Goal: Task Accomplishment & Management: Manage account settings

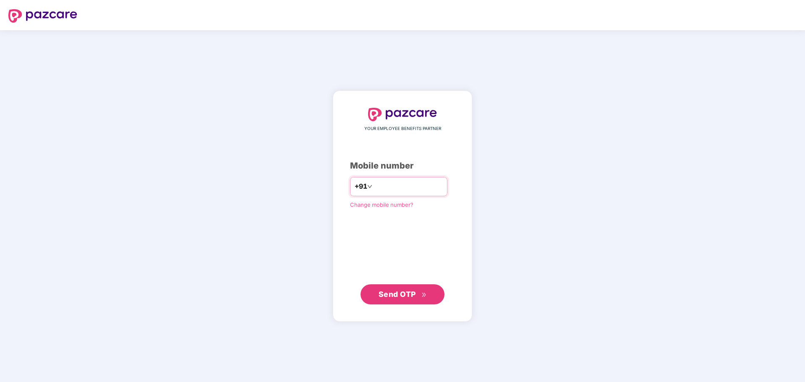
type input "**********"
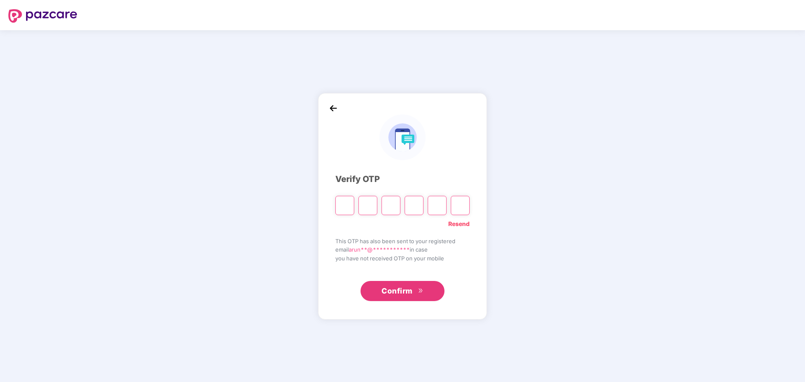
type input "*"
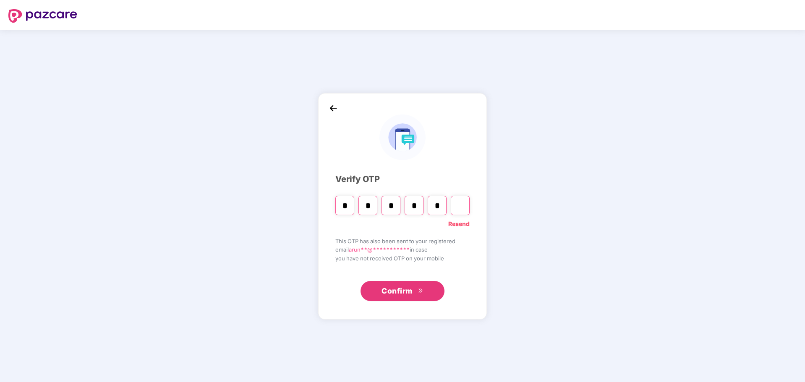
type input "*"
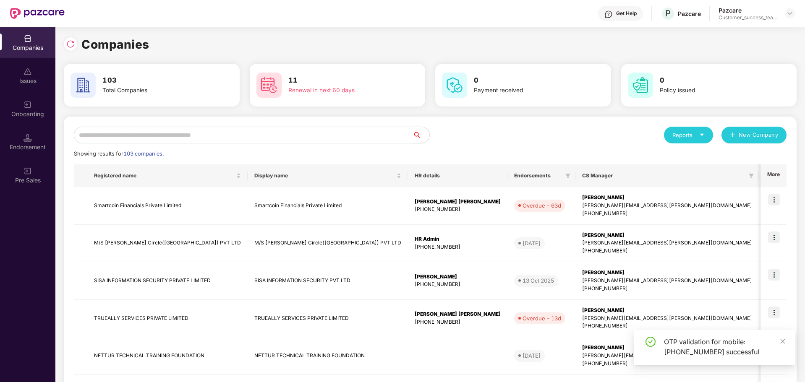
click at [316, 129] on input "text" at bounding box center [243, 135] width 339 height 17
type input "*"
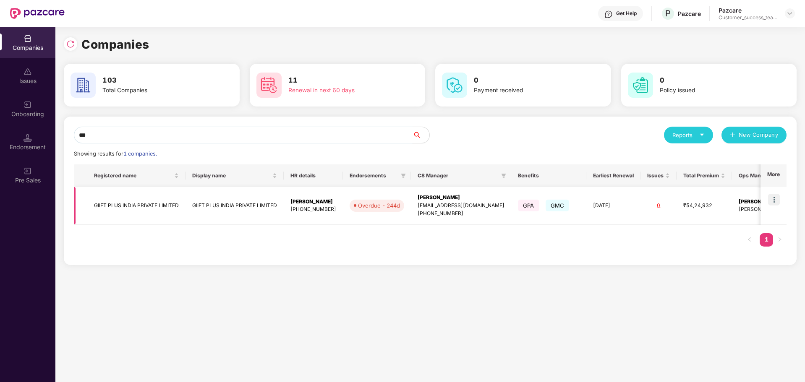
type input "***"
click at [772, 202] on img at bounding box center [774, 200] width 12 height 12
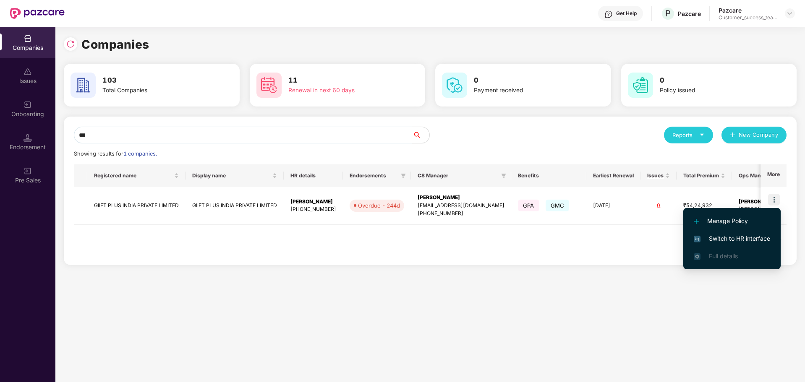
click at [733, 235] on span "Switch to HR interface" at bounding box center [732, 238] width 76 height 9
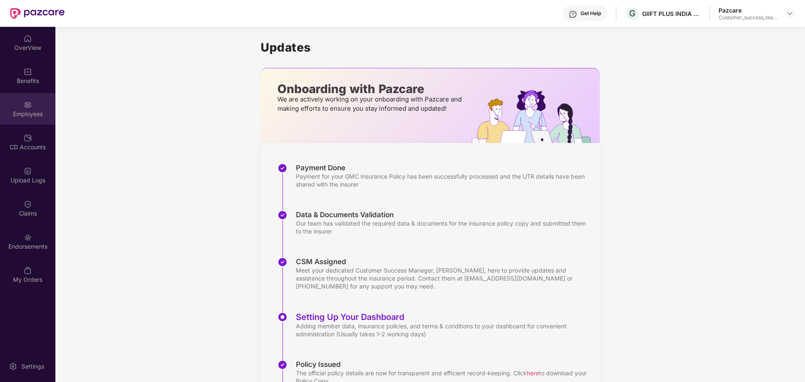
click at [37, 108] on div "Employees" at bounding box center [27, 108] width 55 height 31
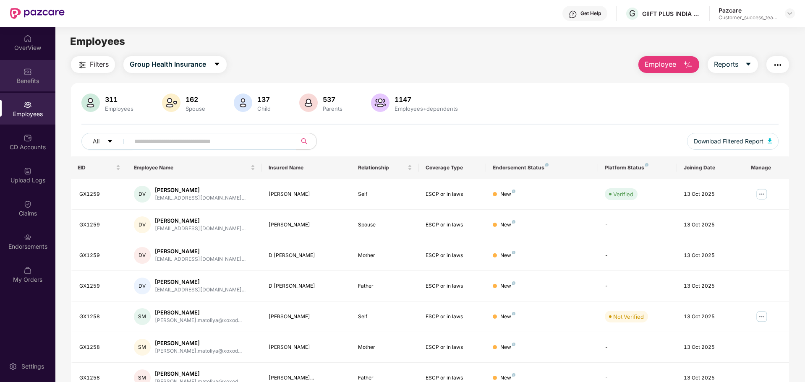
click at [33, 83] on div "Benefits" at bounding box center [27, 81] width 55 height 8
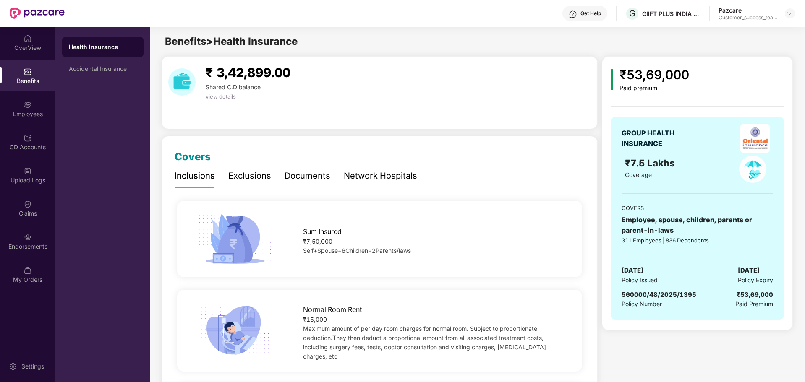
click at [297, 175] on div "Documents" at bounding box center [308, 176] width 46 height 13
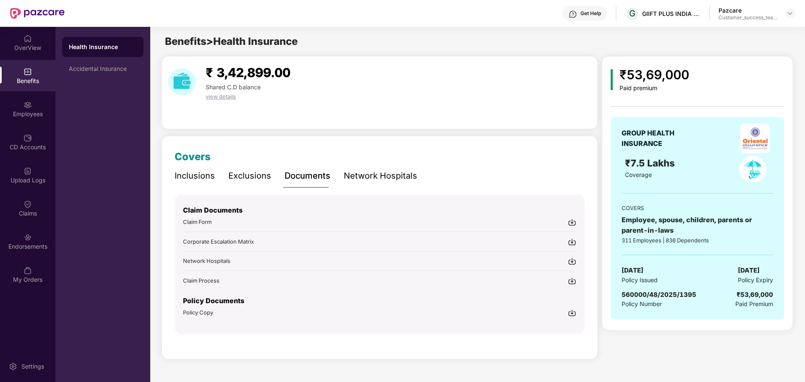
click at [572, 316] on img at bounding box center [572, 313] width 8 height 8
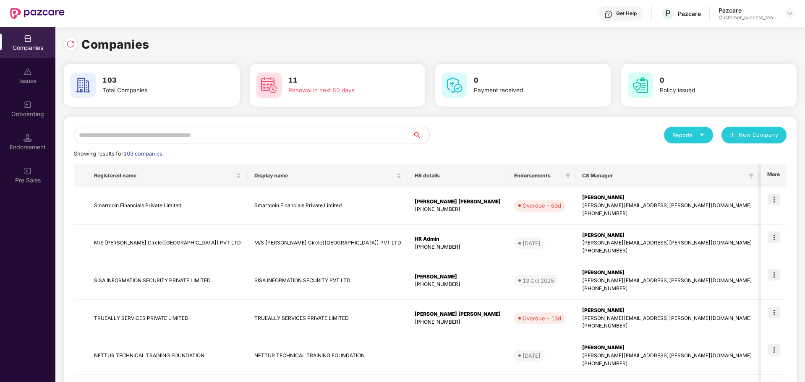
click at [147, 133] on input "text" at bounding box center [243, 135] width 339 height 17
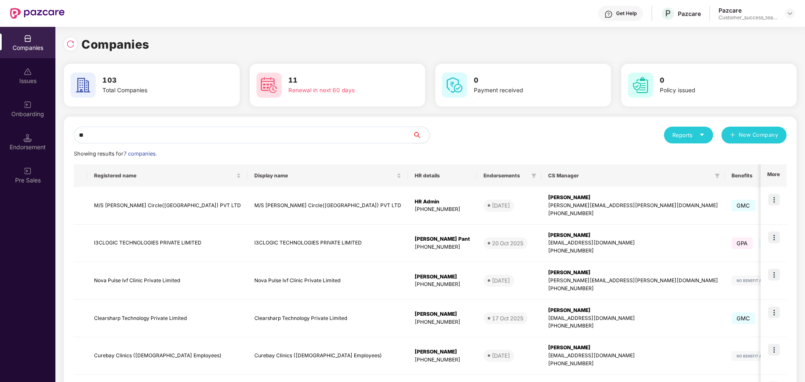
type input "*"
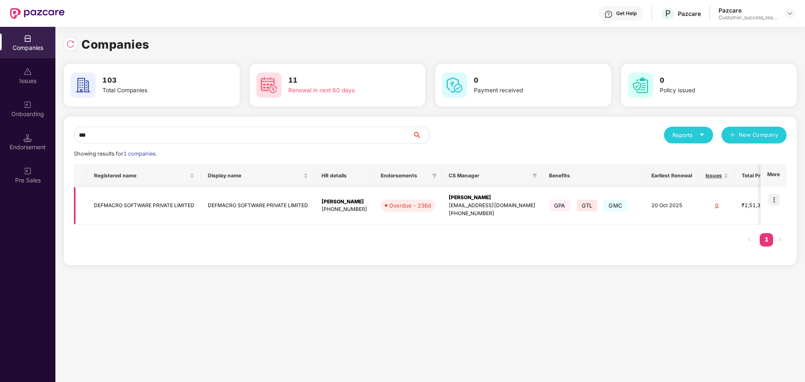
type input "***"
click at [775, 202] on img at bounding box center [774, 200] width 12 height 12
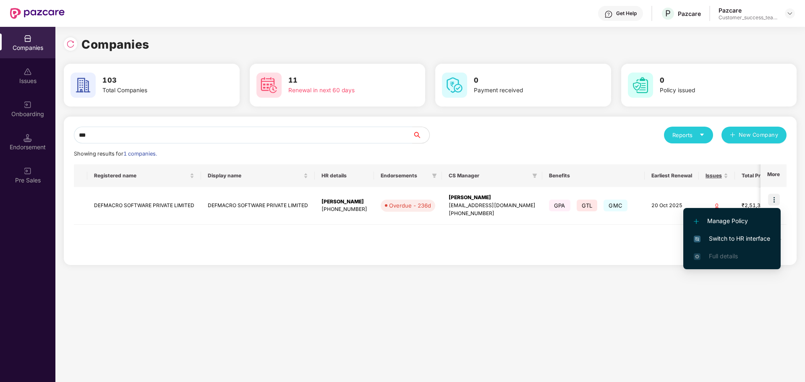
click at [731, 240] on span "Switch to HR interface" at bounding box center [732, 238] width 76 height 9
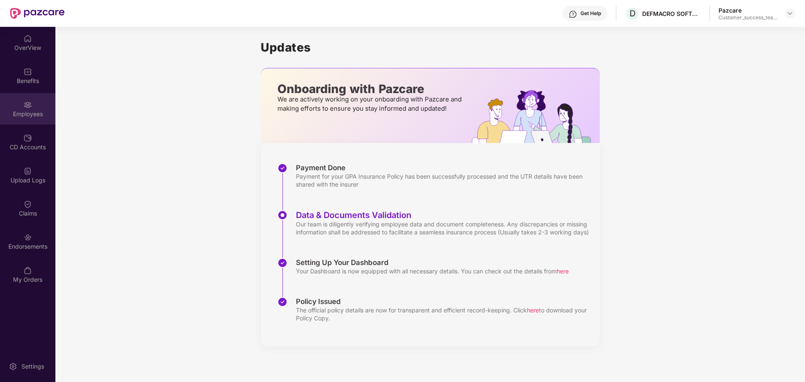
click at [28, 112] on div "Employees" at bounding box center [27, 114] width 55 height 8
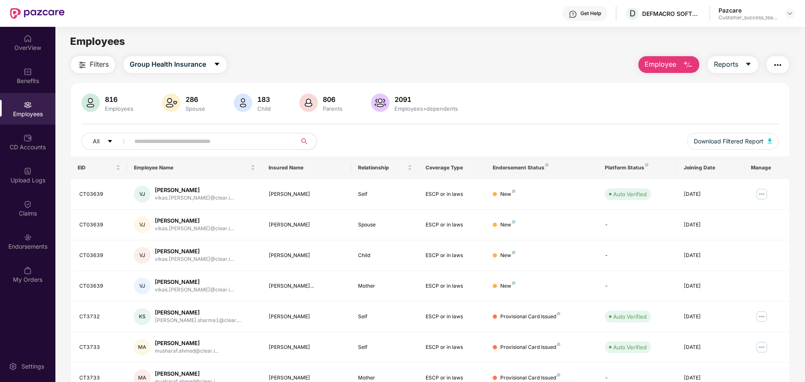
click at [209, 146] on input "text" at bounding box center [209, 141] width 151 height 13
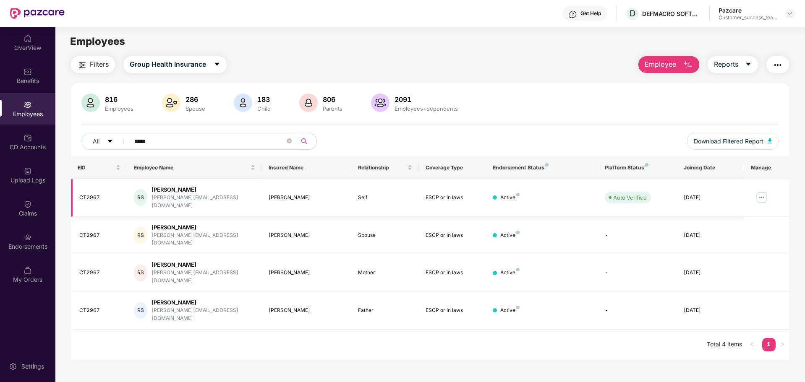
type input "*****"
click at [760, 199] on img at bounding box center [761, 197] width 13 height 13
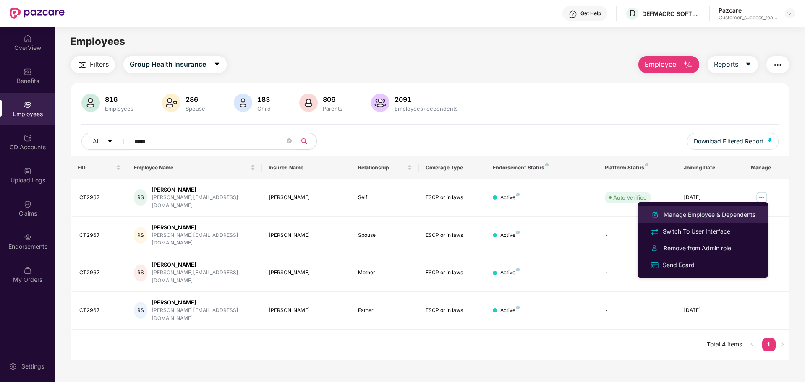
click at [720, 215] on div "Manage Employee & Dependents" at bounding box center [709, 214] width 95 height 9
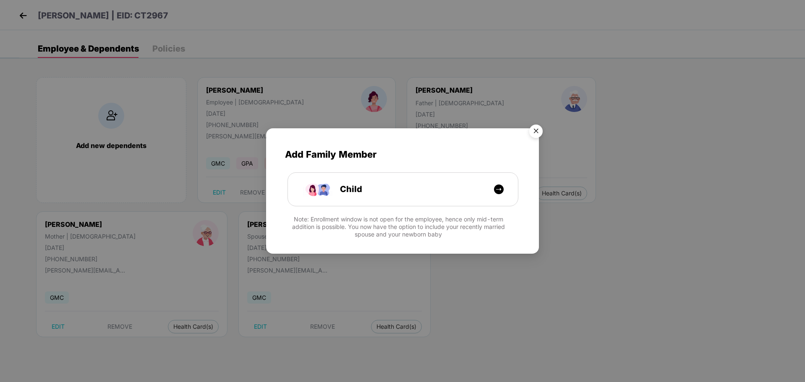
click at [537, 133] on img "Close" at bounding box center [536, 133] width 24 height 24
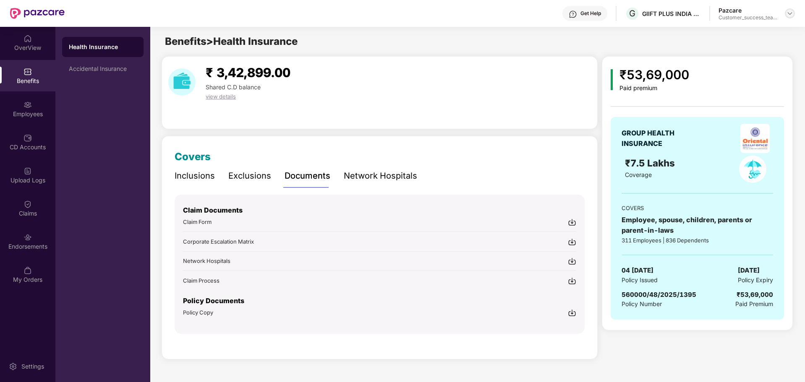
click at [789, 16] on img at bounding box center [790, 13] width 7 height 7
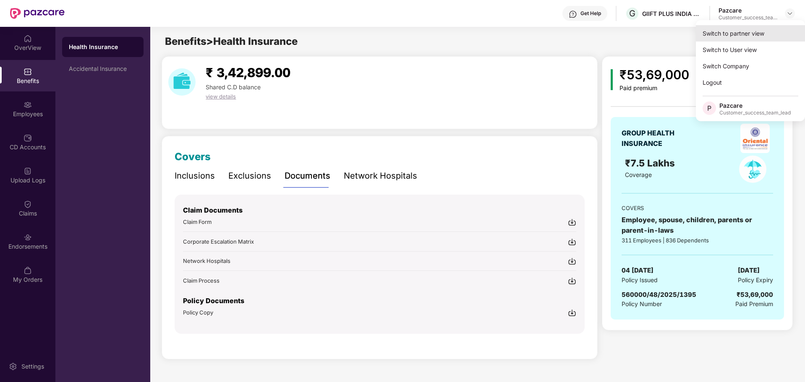
click at [755, 36] on div "Switch to partner view" at bounding box center [750, 33] width 109 height 16
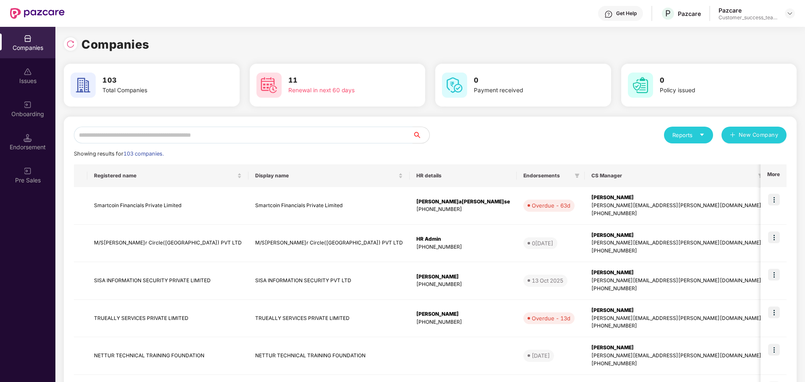
click at [212, 131] on input "text" at bounding box center [243, 135] width 339 height 17
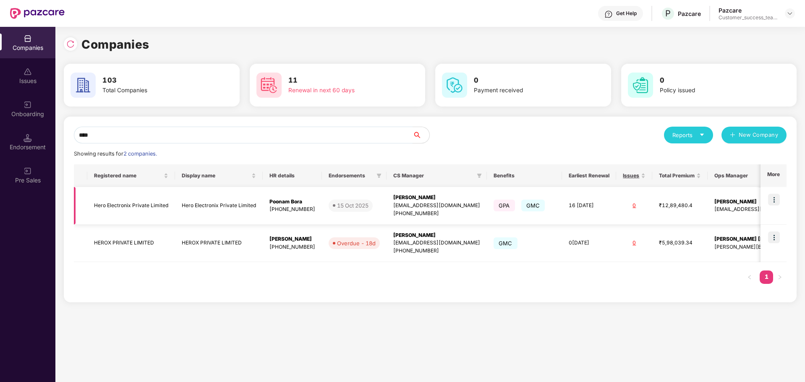
type input "****"
click at [774, 196] on img at bounding box center [774, 200] width 12 height 12
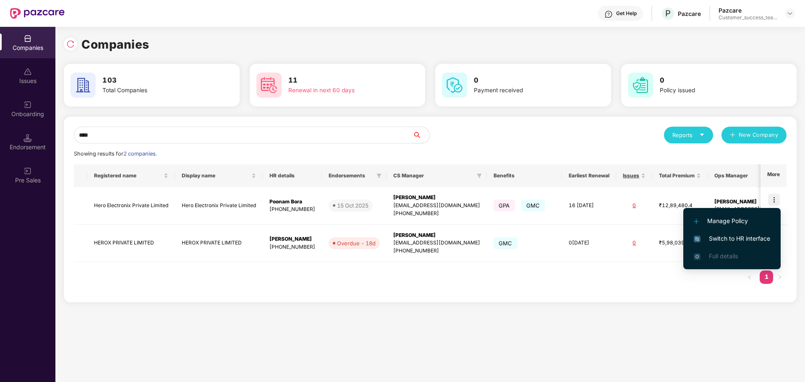
click at [750, 236] on span "Switch to HR interface" at bounding box center [732, 238] width 76 height 9
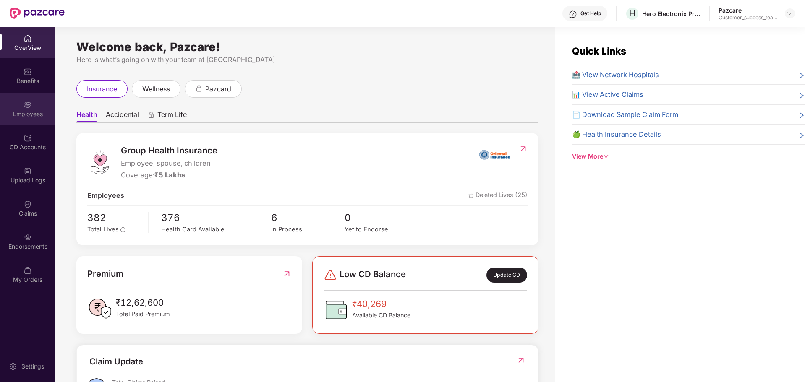
click at [26, 124] on div "Employees" at bounding box center [27, 108] width 55 height 31
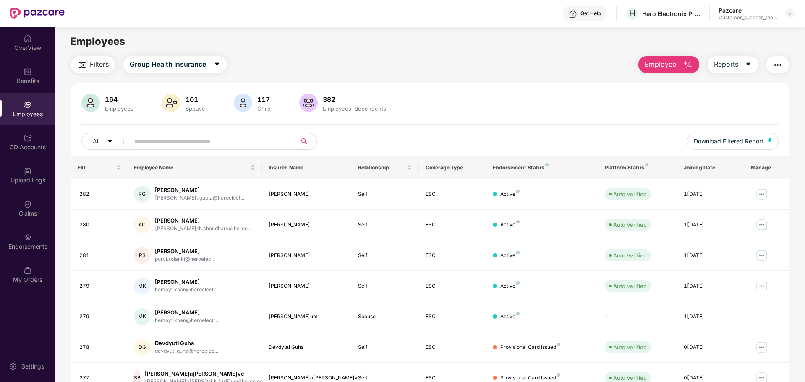
click at [191, 139] on input "text" at bounding box center [209, 141] width 151 height 13
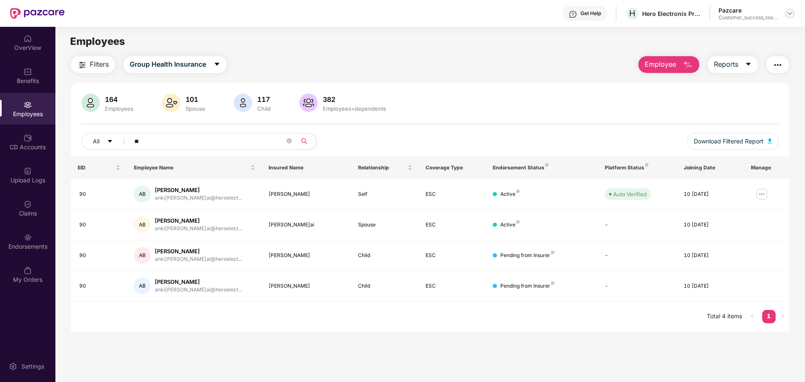
type input "**"
click at [794, 12] on div at bounding box center [790, 13] width 10 height 10
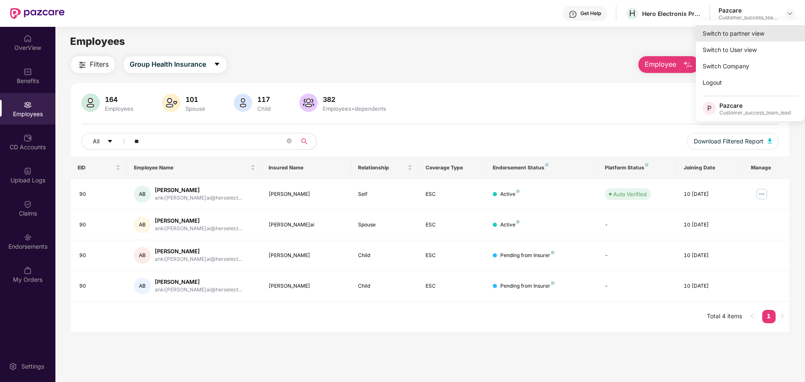
click at [738, 31] on div "Switch to partner view" at bounding box center [750, 33] width 109 height 16
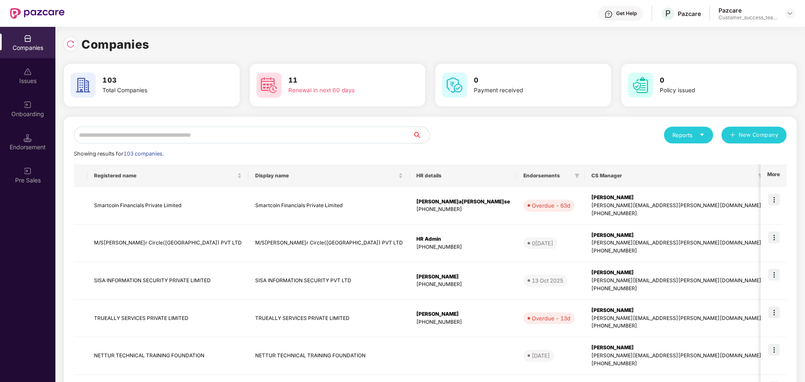
click at [220, 141] on input "text" at bounding box center [243, 135] width 339 height 17
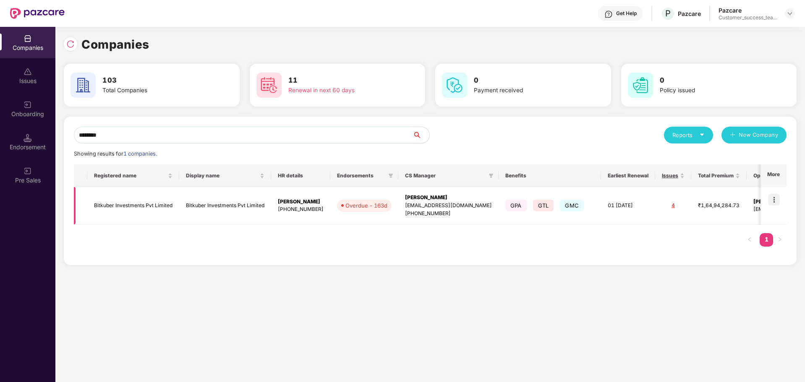
type input "********"
click at [777, 201] on img at bounding box center [774, 200] width 12 height 12
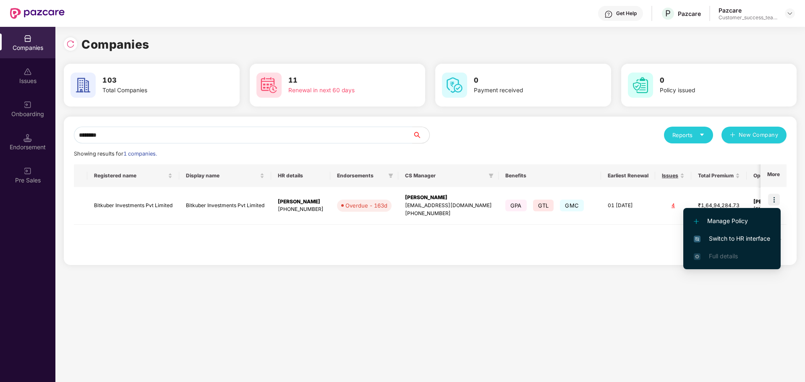
click at [737, 238] on span "Switch to HR interface" at bounding box center [732, 238] width 76 height 9
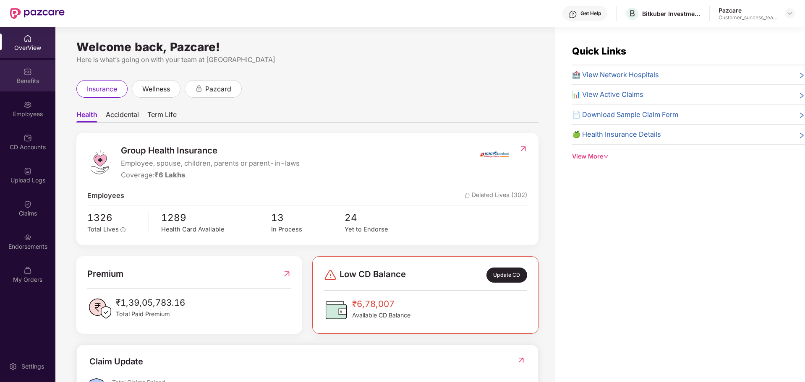
click at [33, 81] on div "Benefits" at bounding box center [27, 81] width 55 height 8
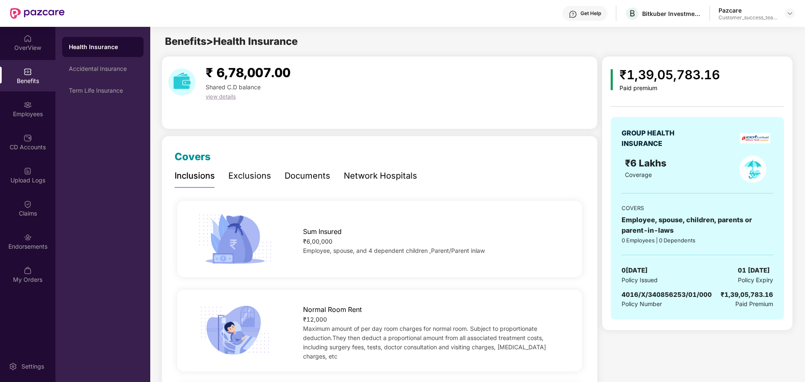
click at [355, 177] on div "Network Hospitals" at bounding box center [380, 176] width 73 height 13
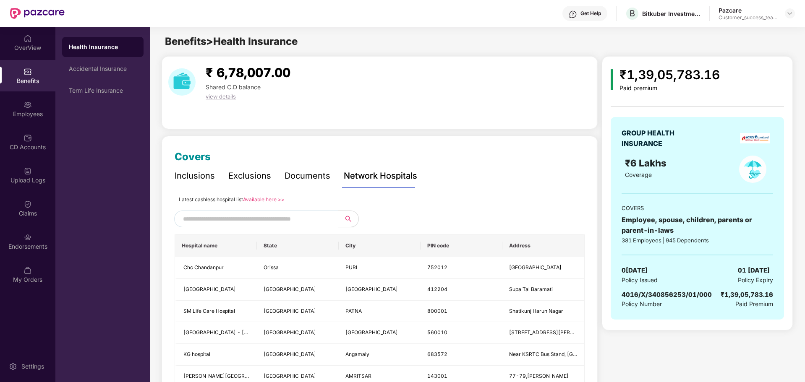
click at [272, 199] on link "Available here >>" at bounding box center [264, 199] width 42 height 6
click at [783, 13] on div "Pazcare Customer_success_team_lead" at bounding box center [757, 13] width 76 height 15
click at [793, 11] on img at bounding box center [790, 13] width 7 height 7
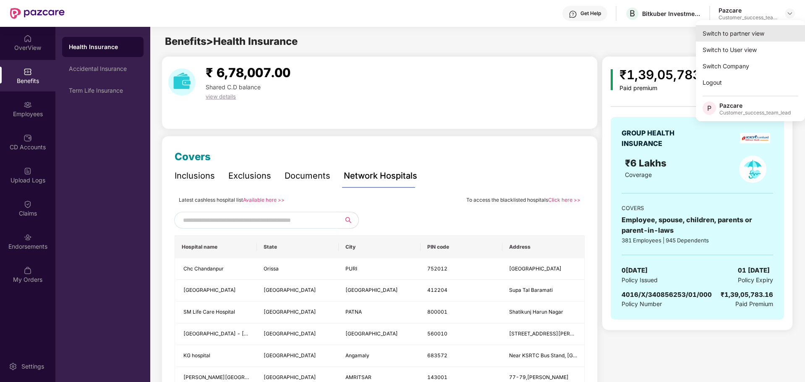
click at [751, 37] on div "Switch to partner view" at bounding box center [750, 33] width 109 height 16
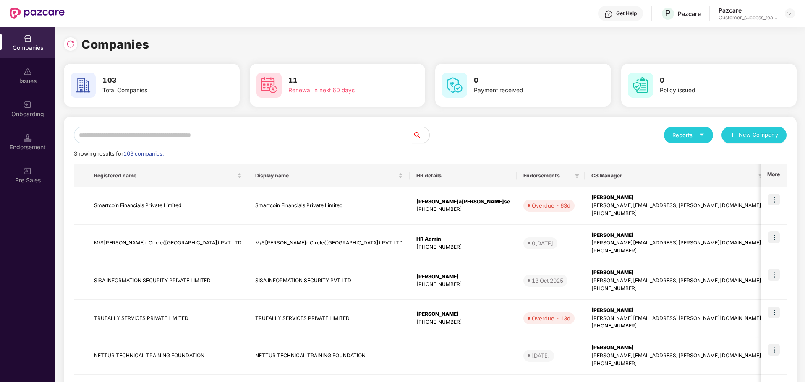
click at [262, 137] on input "text" at bounding box center [243, 135] width 339 height 17
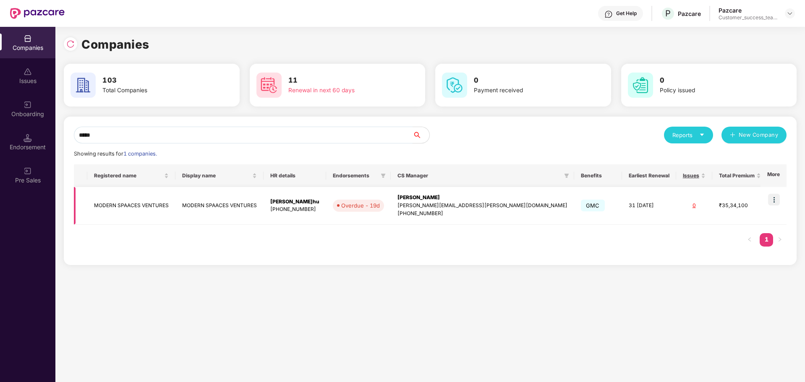
type input "*****"
click at [778, 203] on img at bounding box center [774, 200] width 12 height 12
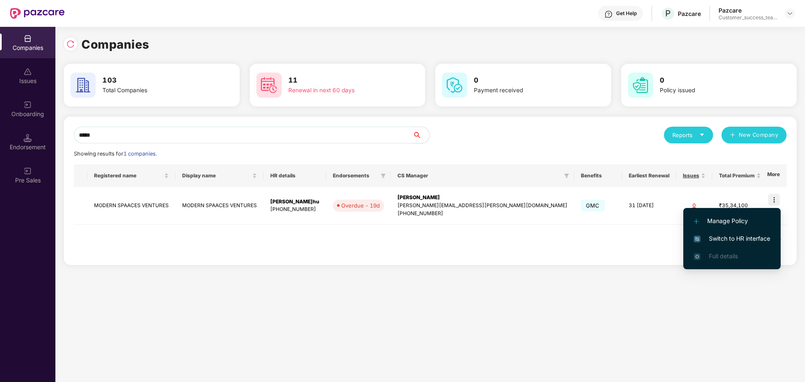
click at [730, 238] on span "Switch to HR interface" at bounding box center [732, 238] width 76 height 9
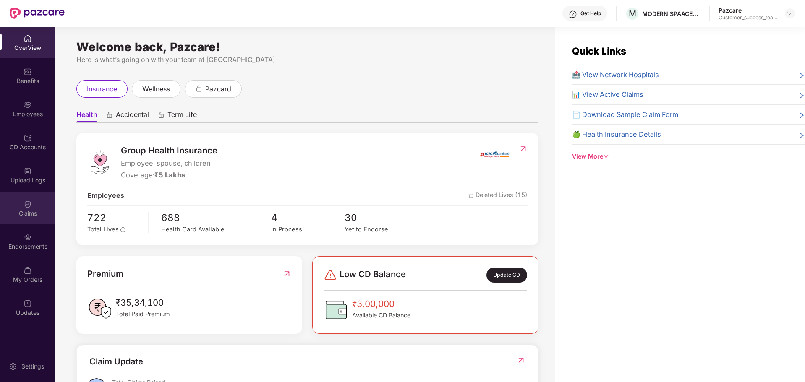
click at [32, 222] on div "Claims" at bounding box center [27, 208] width 55 height 31
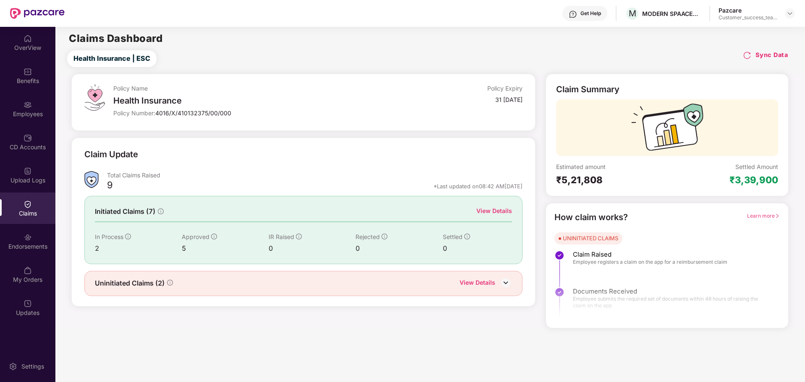
click at [503, 283] on img at bounding box center [506, 283] width 13 height 13
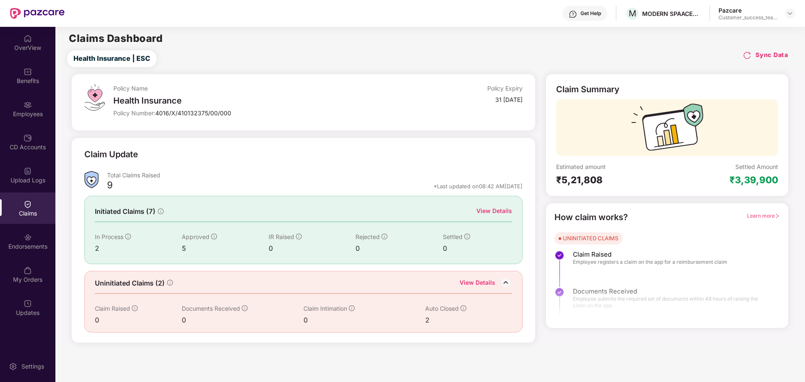
click at [484, 214] on div "View Details" at bounding box center [494, 211] width 36 height 9
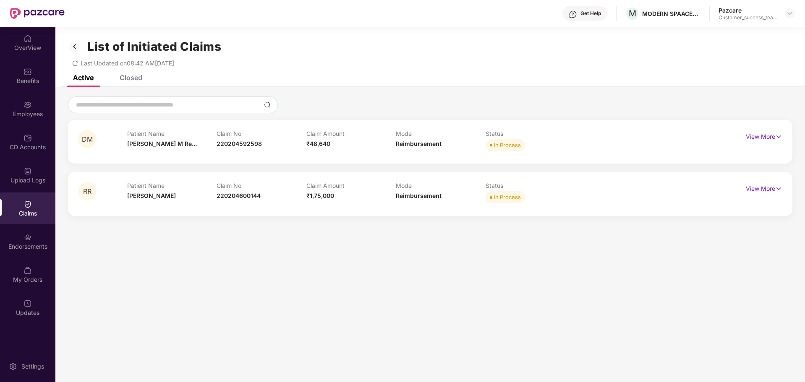
click at [136, 78] on div "Closed" at bounding box center [131, 77] width 23 height 8
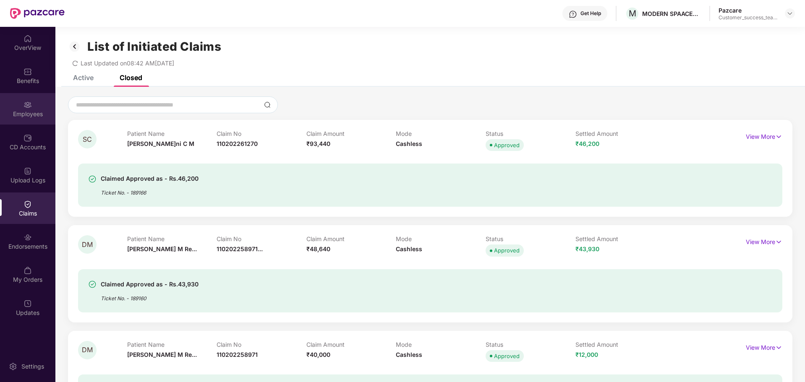
click at [30, 117] on div "Employees" at bounding box center [27, 114] width 55 height 8
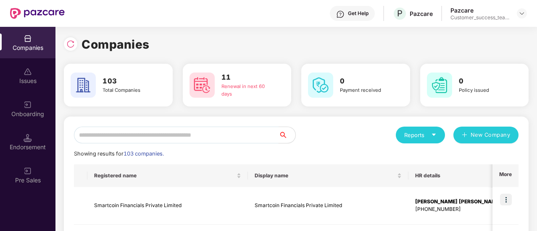
click at [126, 141] on input "text" at bounding box center [176, 135] width 204 height 17
type input "*"
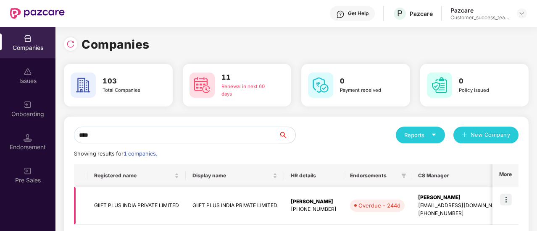
type input "****"
click at [512, 201] on td at bounding box center [505, 206] width 26 height 38
click at [508, 201] on img at bounding box center [506, 200] width 12 height 12
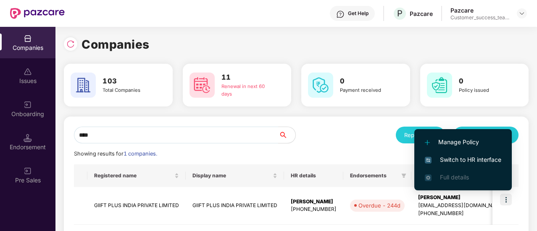
click at [480, 163] on span "Switch to HR interface" at bounding box center [462, 159] width 76 height 9
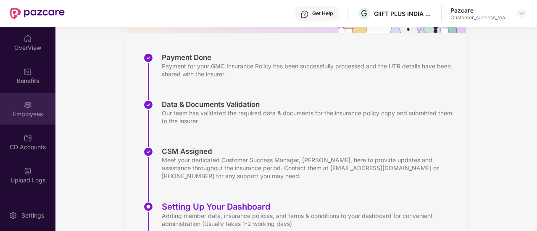
click at [34, 120] on div "Employees" at bounding box center [27, 108] width 55 height 31
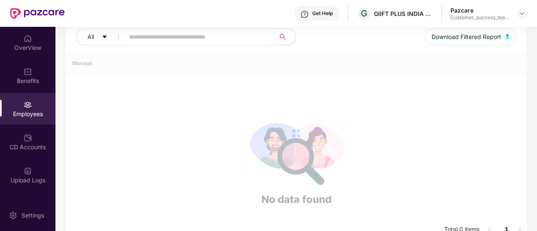
scroll to position [110, 0]
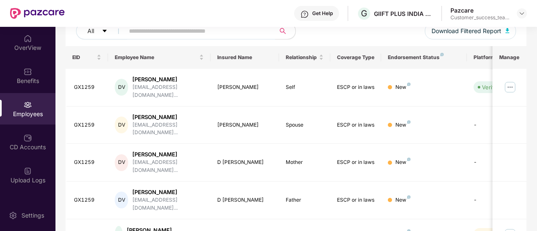
click at [163, 34] on input "text" at bounding box center [196, 31] width 135 height 13
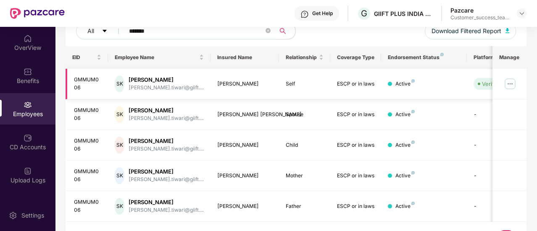
type input "*******"
click at [511, 85] on img at bounding box center [509, 83] width 13 height 13
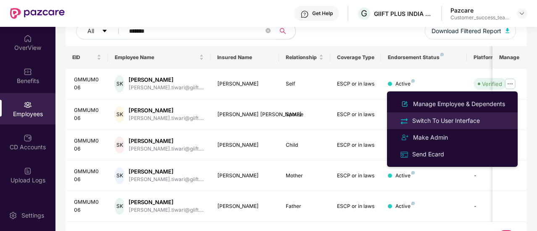
click at [453, 121] on div "Switch To User Interface" at bounding box center [445, 120] width 71 height 9
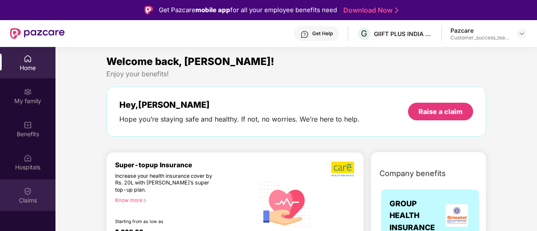
click at [32, 186] on div "Claims" at bounding box center [27, 195] width 55 height 31
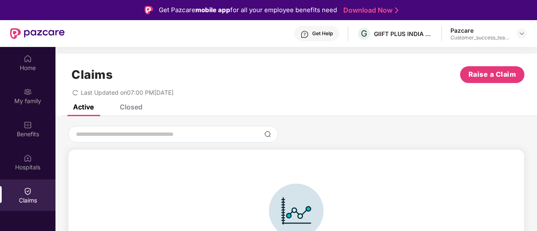
click at [132, 110] on div "Closed" at bounding box center [131, 107] width 23 height 8
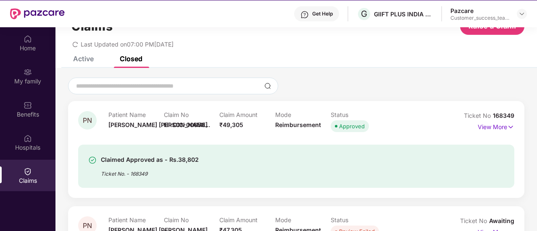
scroll to position [47, 0]
